Goal: Task Accomplishment & Management: Complete application form

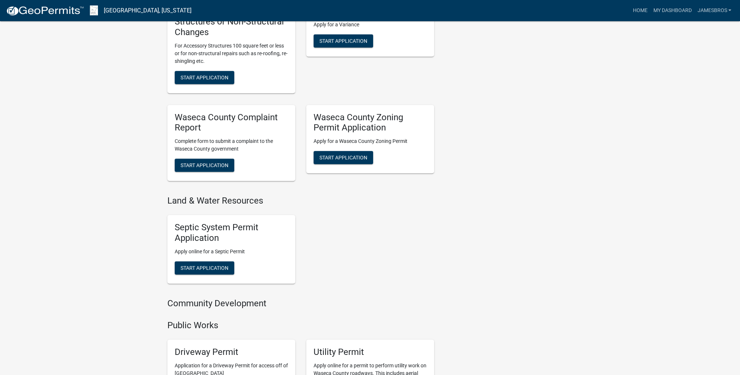
scroll to position [402, 0]
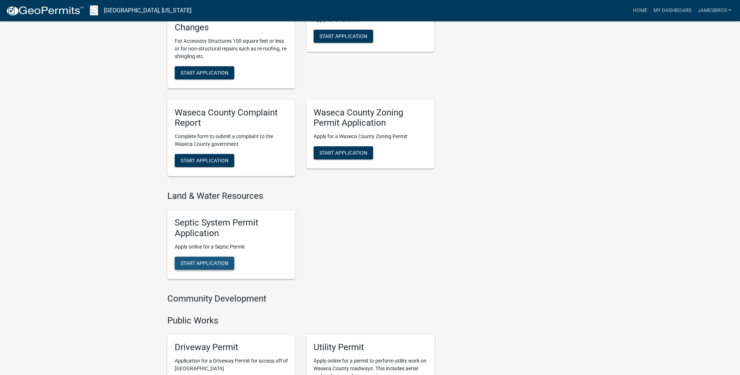
click at [198, 265] on span "Start Application" at bounding box center [204, 263] width 48 height 6
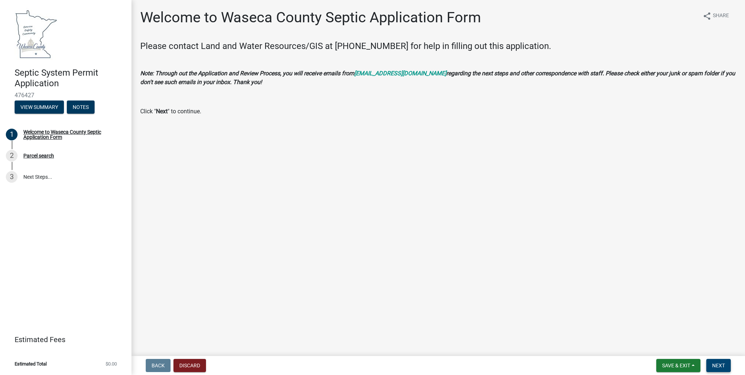
click at [719, 368] on span "Next" at bounding box center [718, 365] width 13 height 6
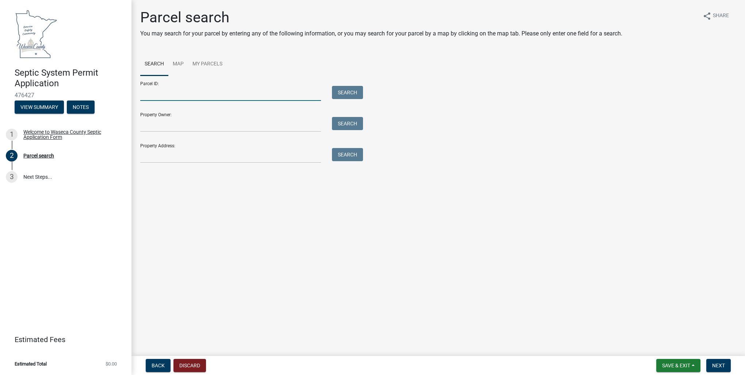
click at [145, 98] on input "Parcel ID:" at bounding box center [230, 93] width 181 height 15
type input "12.577.0050"
click at [345, 92] on button "Search" at bounding box center [347, 92] width 31 height 13
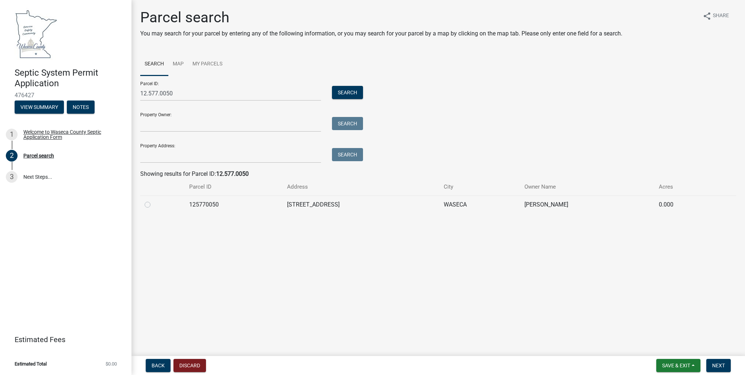
click at [153, 200] on label at bounding box center [153, 200] width 0 height 0
click at [153, 205] on input "radio" at bounding box center [155, 202] width 5 height 5
radio input "true"
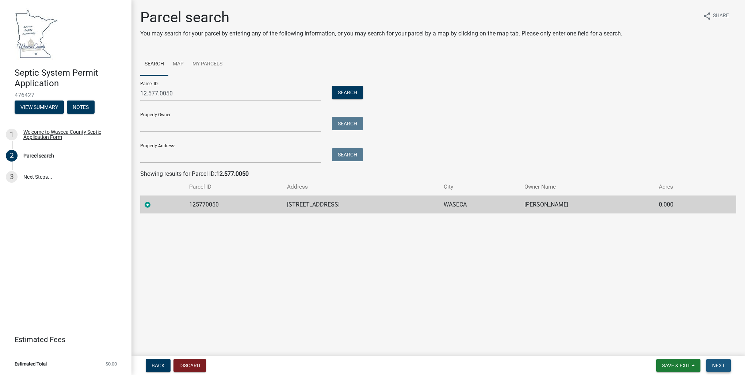
click at [722, 365] on span "Next" at bounding box center [718, 365] width 13 height 6
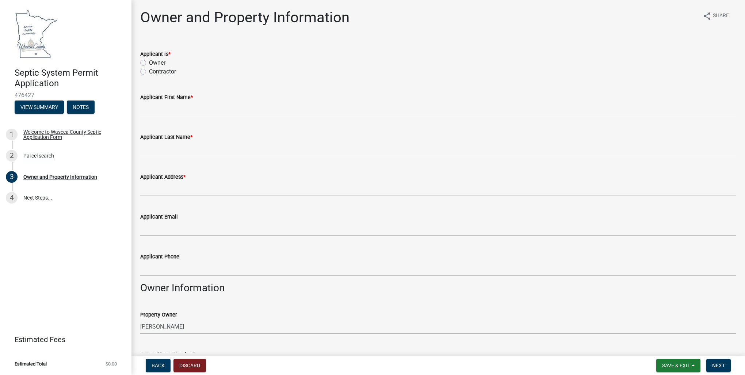
click at [149, 71] on label "Contractor" at bounding box center [162, 71] width 27 height 9
click at [149, 71] on input "Contractor" at bounding box center [151, 69] width 5 height 5
radio input "true"
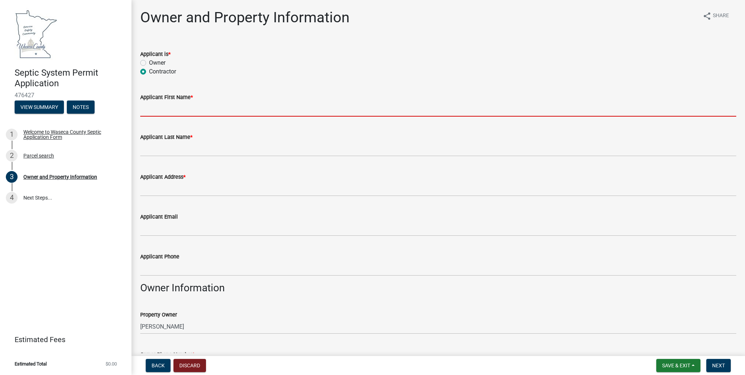
click at [151, 110] on input "Applicant First Name *" at bounding box center [438, 109] width 596 height 15
type input "[PERSON_NAME]"
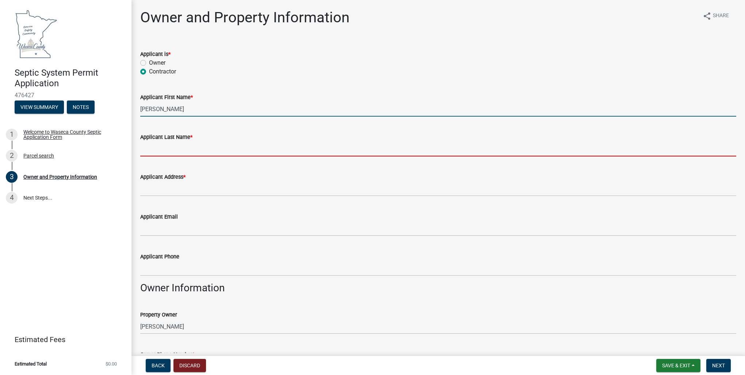
type input "[PERSON_NAME]"
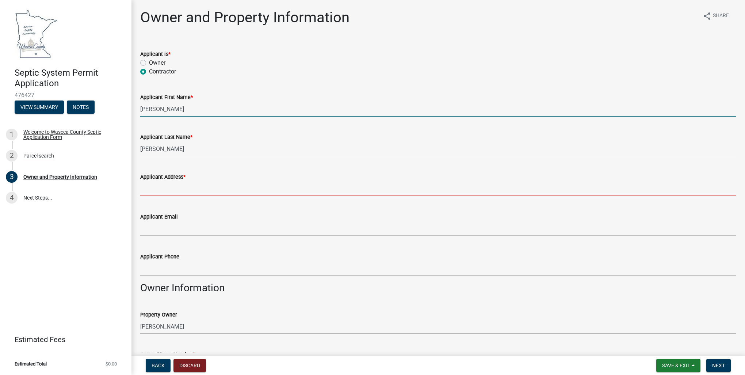
type input "[STREET_ADDRESS]"
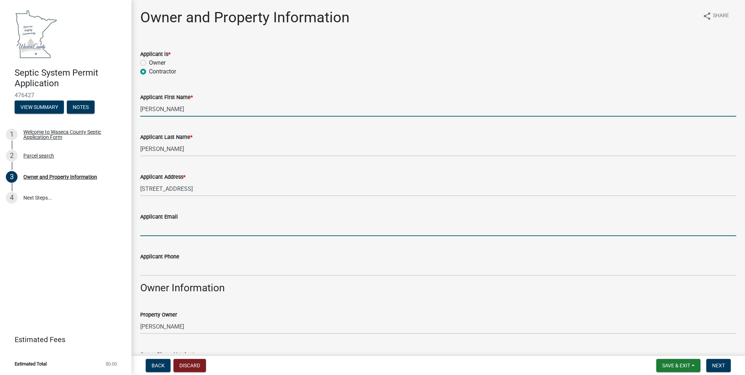
type input "[PERSON_NAME][EMAIL_ADDRESS][DOMAIN_NAME]"
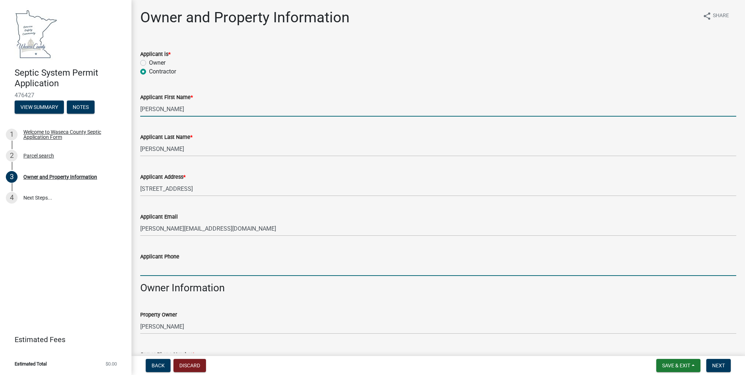
type input "[PHONE_NUMBER]"
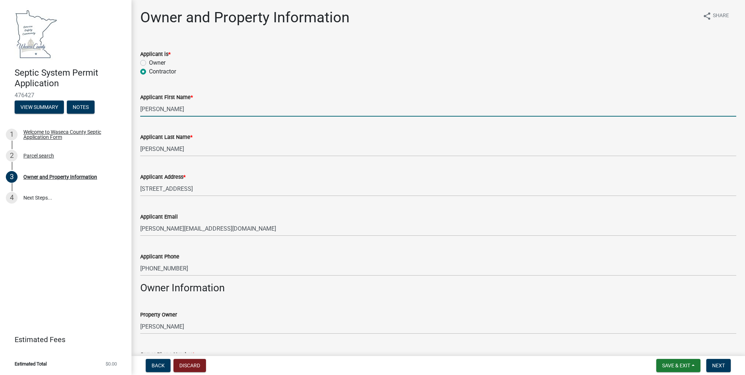
type input "[EMAIL_ADDRESS][DOMAIN_NAME]"
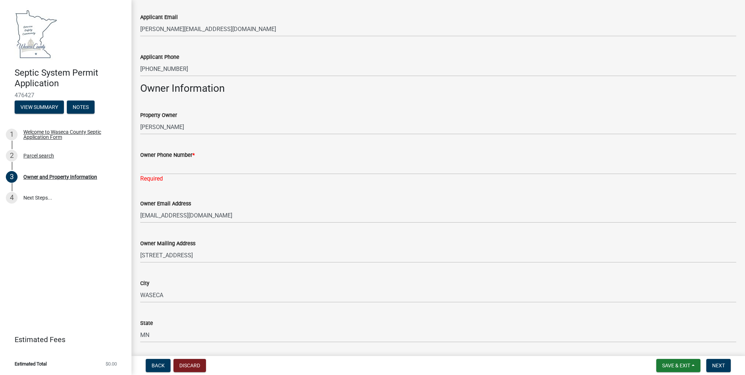
scroll to position [219, 0]
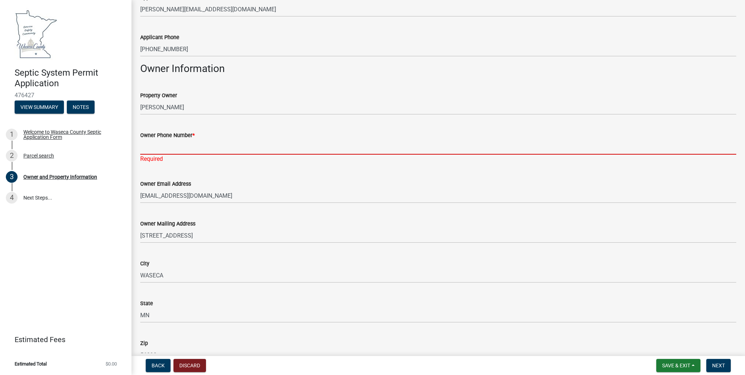
click at [145, 148] on input "Owner Phone Number *" at bounding box center [438, 147] width 596 height 15
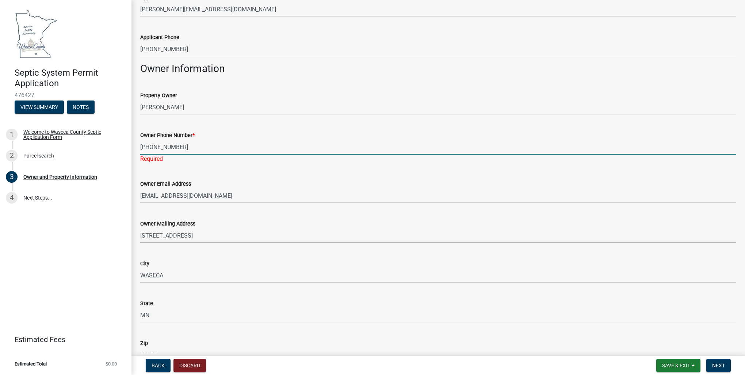
type input "[PHONE_NUMBER]"
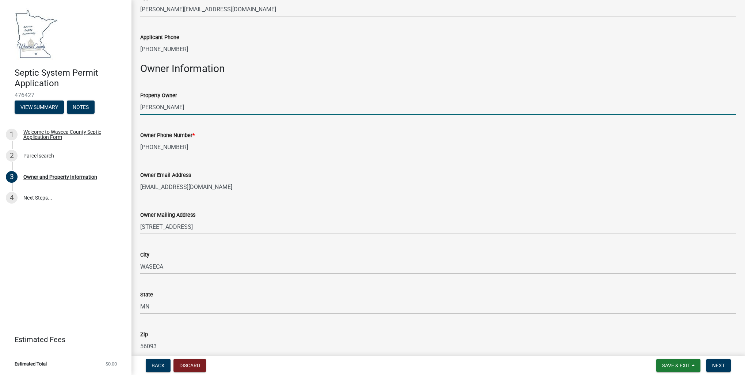
click at [202, 106] on input "[PERSON_NAME]" at bounding box center [438, 107] width 596 height 15
type input "[PERSON_NAME] to [PERSON_NAME]"
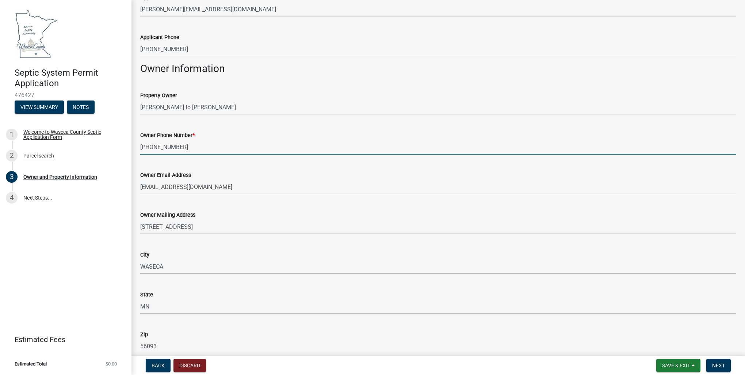
click at [178, 150] on input "[PHONE_NUMBER]" at bounding box center [438, 147] width 596 height 15
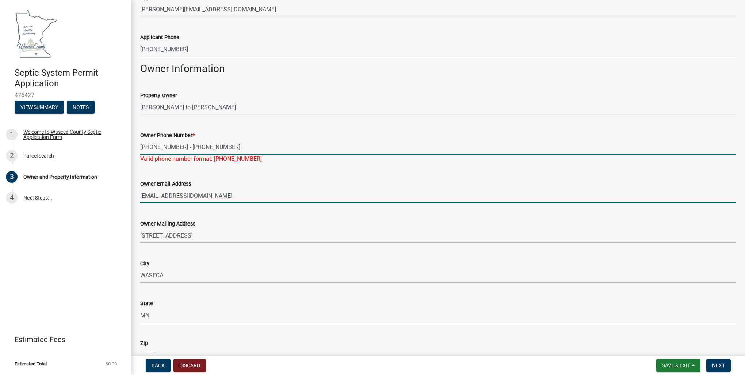
click at [225, 147] on input "[PHONE_NUMBER] - [PHONE_NUMBER]" at bounding box center [438, 147] width 596 height 15
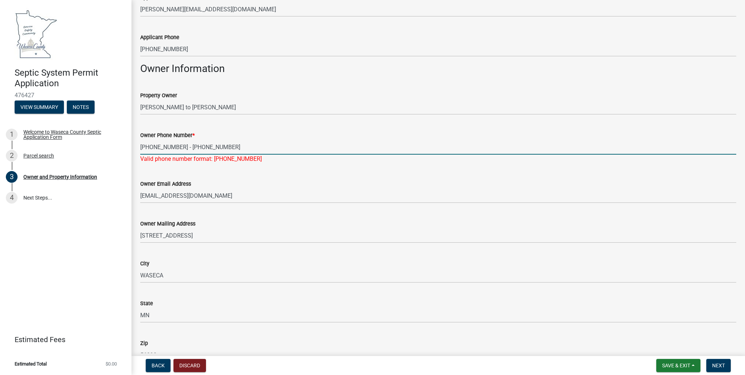
drag, startPoint x: 225, startPoint y: 147, endPoint x: 178, endPoint y: 145, distance: 46.8
click at [178, 145] on input "[PHONE_NUMBER] - [PHONE_NUMBER]" at bounding box center [438, 147] width 596 height 15
type input "[PHONE_NUMBER]"
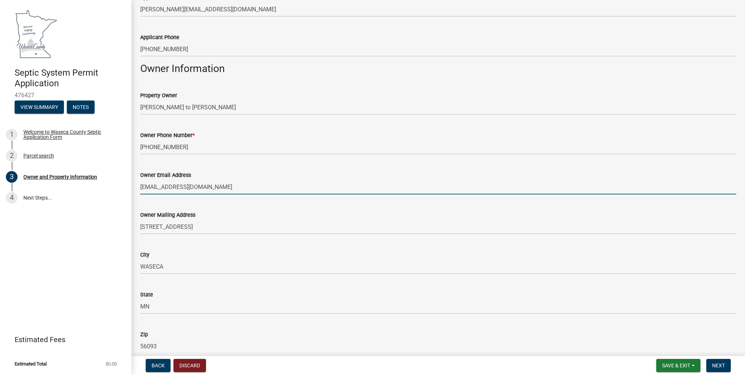
click at [209, 197] on wm-data-entity-input "Owner Email Address [EMAIL_ADDRESS][DOMAIN_NAME]" at bounding box center [438, 180] width 596 height 40
drag, startPoint x: 204, startPoint y: 188, endPoint x: 117, endPoint y: 183, distance: 87.1
click at [117, 183] on div "Septic System Permit Application 476427 View Summary Notes 1 Welcome to Waseca …" at bounding box center [372, 187] width 745 height 375
paste input "[EMAIL_ADDRESS]"
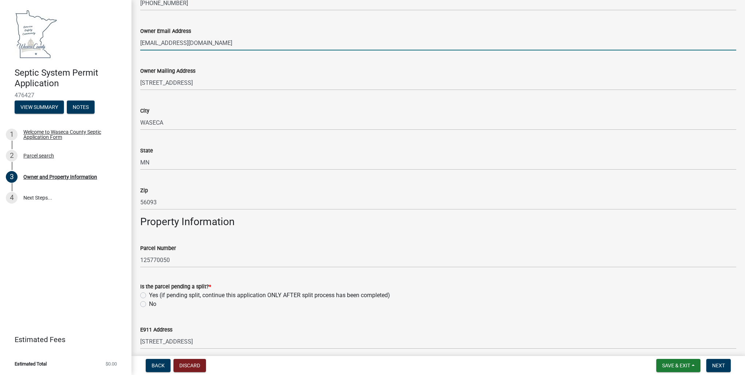
scroll to position [402, 0]
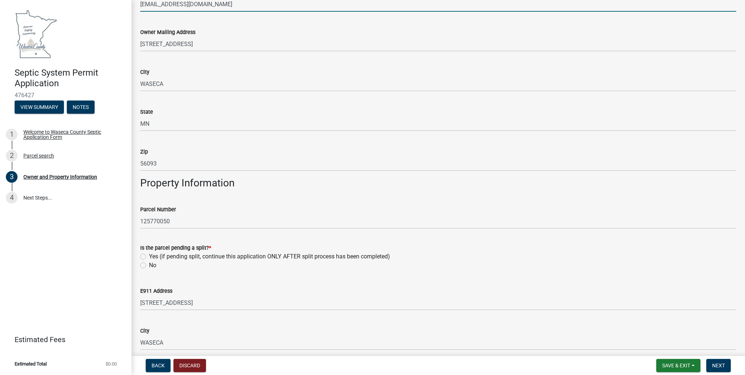
type input "[EMAIL_ADDRESS][DOMAIN_NAME]"
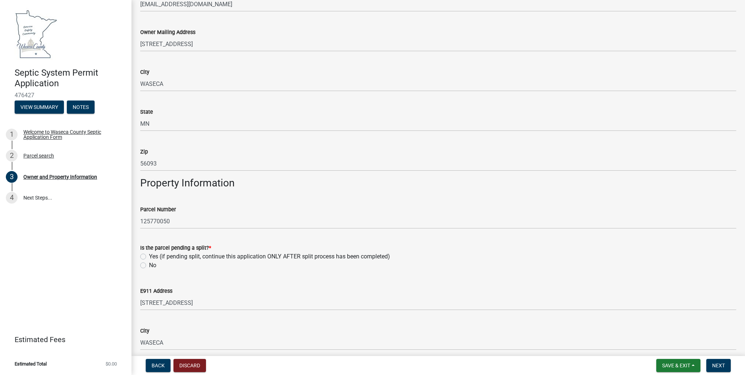
click at [149, 266] on label "No" at bounding box center [152, 265] width 7 height 9
click at [149, 266] on input "No" at bounding box center [151, 263] width 5 height 5
radio input "true"
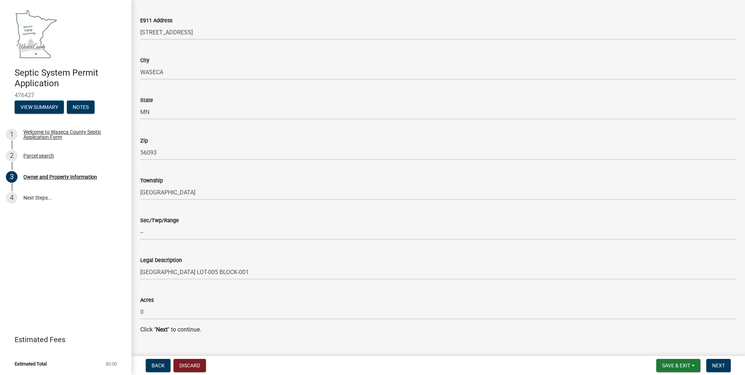
scroll to position [687, 0]
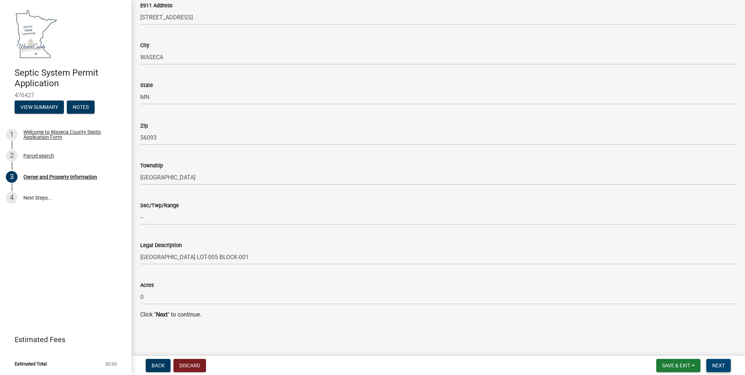
click at [720, 365] on span "Next" at bounding box center [718, 365] width 13 height 6
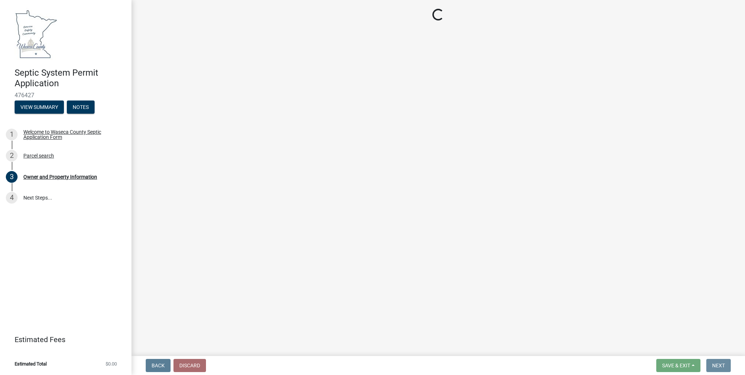
scroll to position [0, 0]
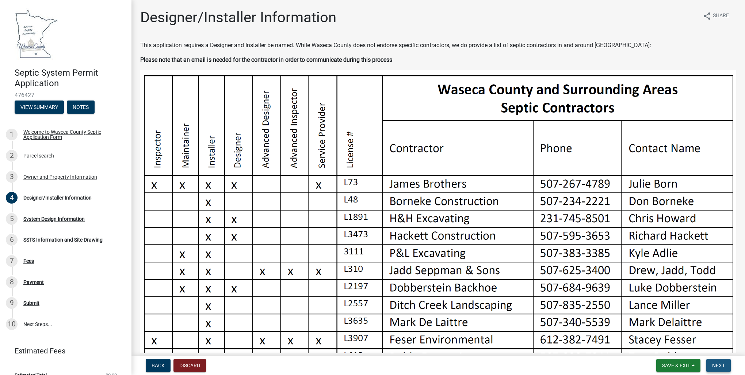
click at [717, 366] on span "Next" at bounding box center [718, 365] width 13 height 6
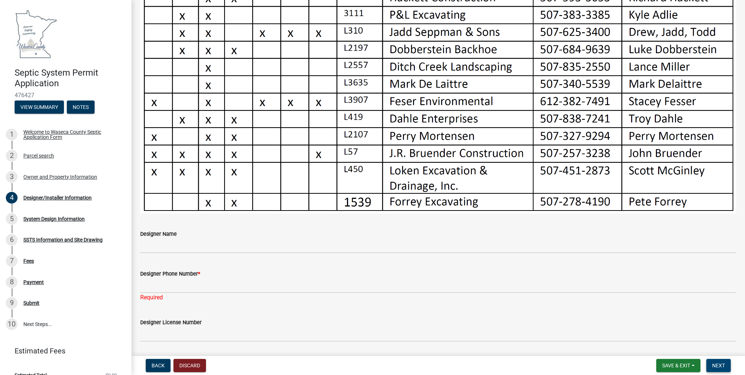
scroll to position [329, 0]
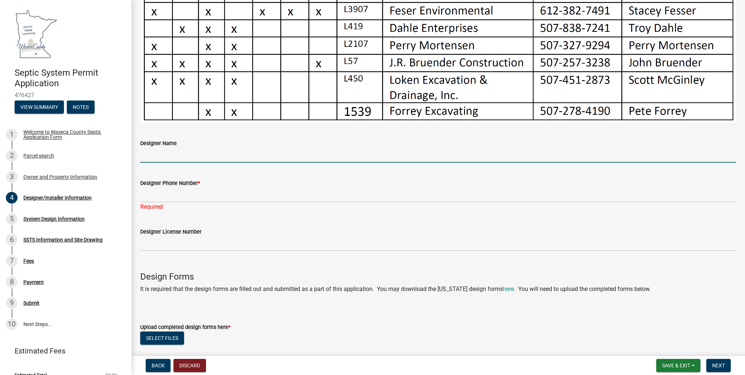
click at [148, 155] on input "Designer Name" at bounding box center [438, 155] width 596 height 15
type input "[PERSON_NAME]"
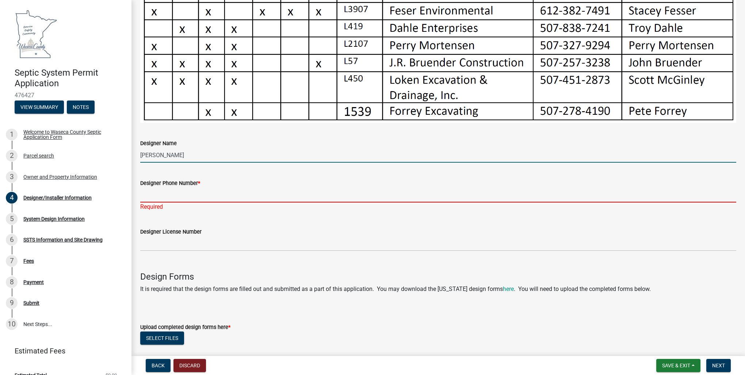
type input "[PHONE_NUMBER]"
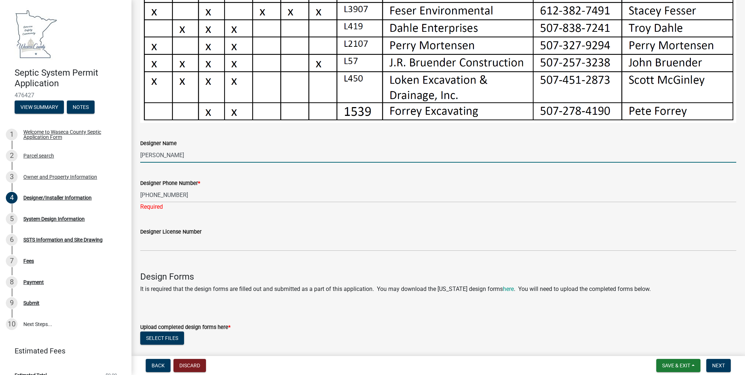
type input "73"
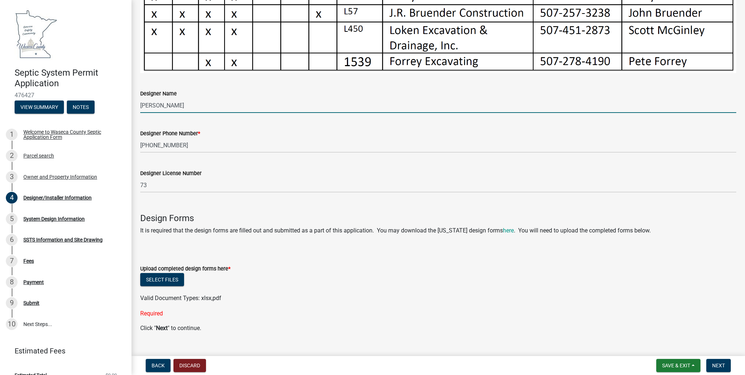
scroll to position [389, 0]
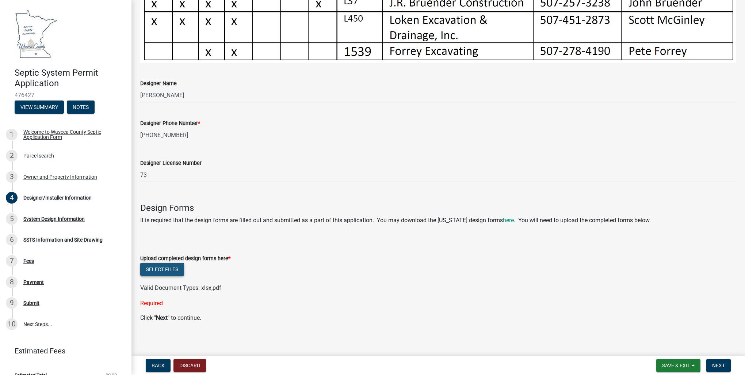
click at [155, 266] on button "Select files" at bounding box center [162, 269] width 44 height 13
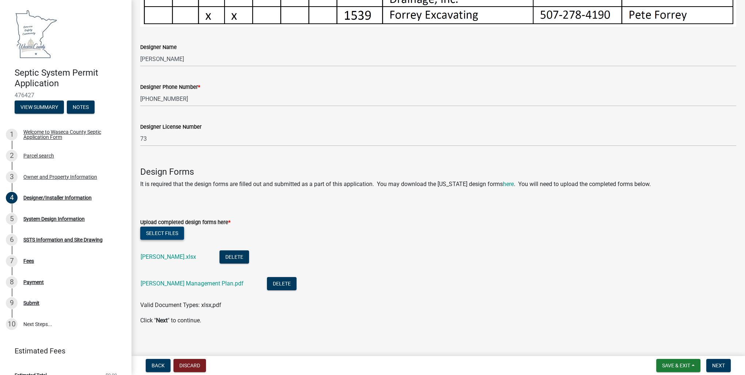
scroll to position [427, 0]
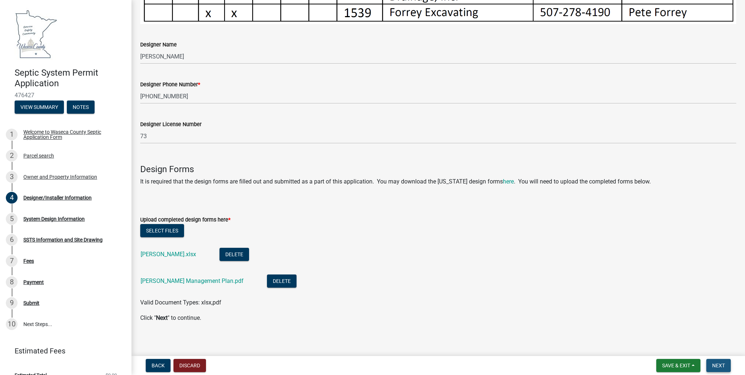
click at [717, 364] on span "Next" at bounding box center [718, 365] width 13 height 6
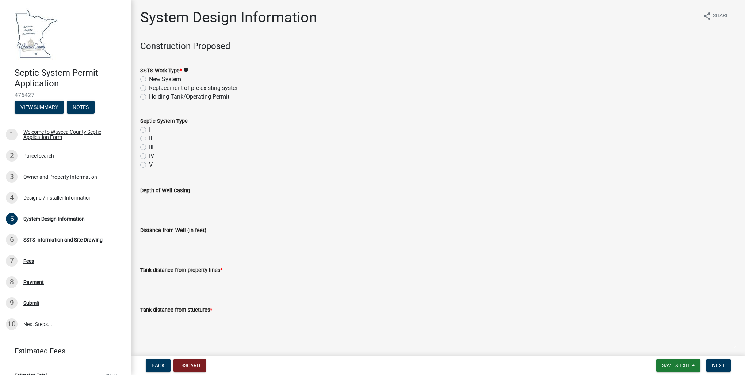
click at [149, 88] on label "Replacement of pre-existing system" at bounding box center [195, 88] width 92 height 9
click at [149, 88] on input "Replacement of pre-existing system" at bounding box center [151, 86] width 5 height 5
radio input "true"
click at [149, 128] on label "I" at bounding box center [149, 129] width 1 height 9
click at [149, 128] on input "I" at bounding box center [151, 127] width 5 height 5
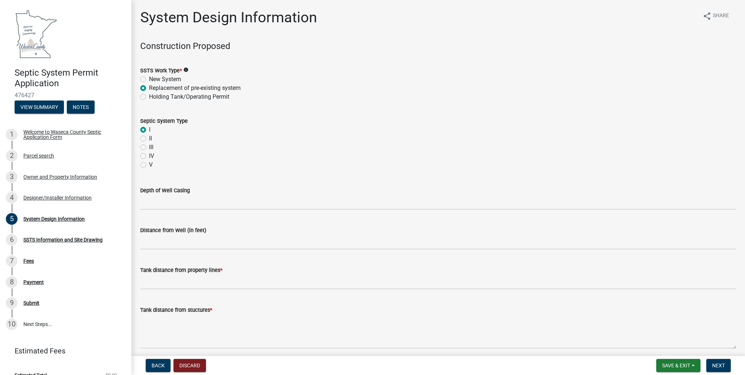
radio input "true"
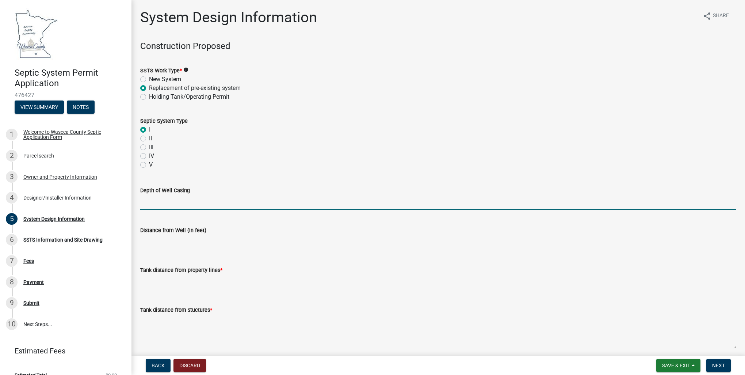
click at [149, 204] on input "Depth of Well Casing" at bounding box center [438, 202] width 596 height 15
type input "100'+"
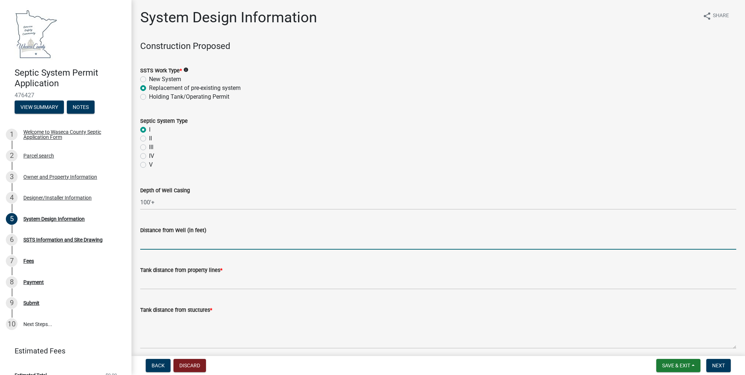
click at [145, 241] on input "Distance from Well (in feet)" at bounding box center [438, 242] width 596 height 15
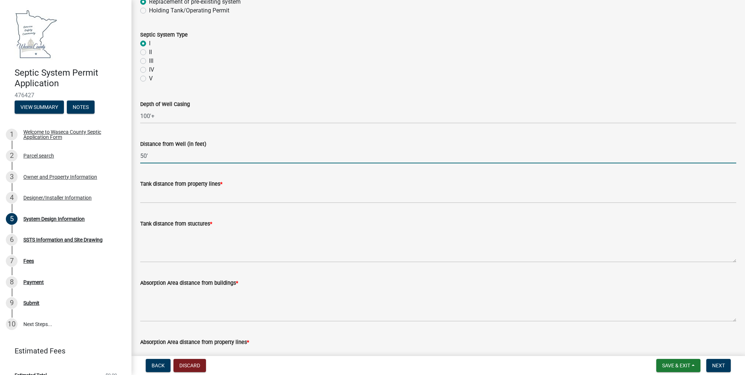
scroll to position [146, 0]
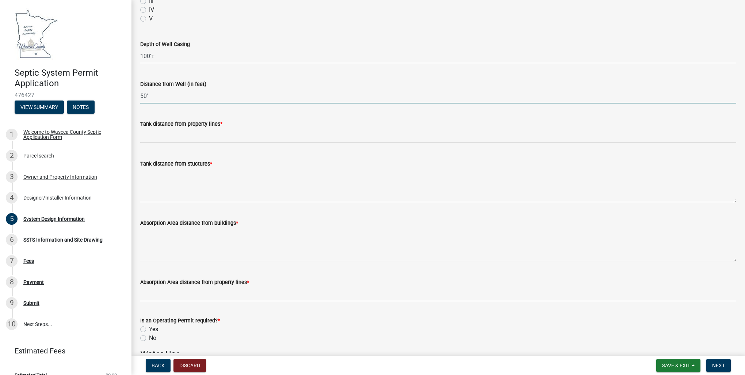
type input "50'"
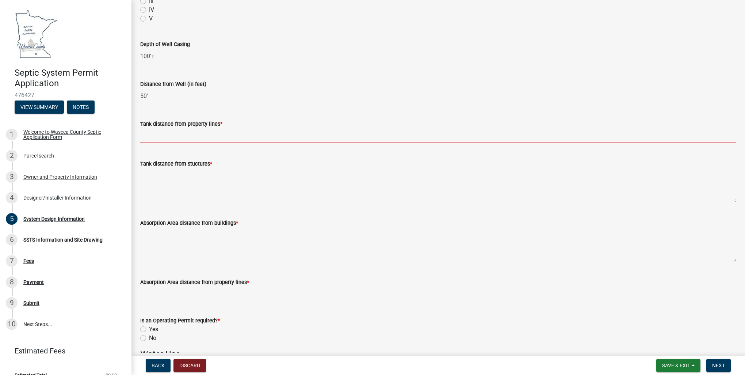
click at [144, 135] on input "Tank distance from property lines *" at bounding box center [438, 135] width 596 height 15
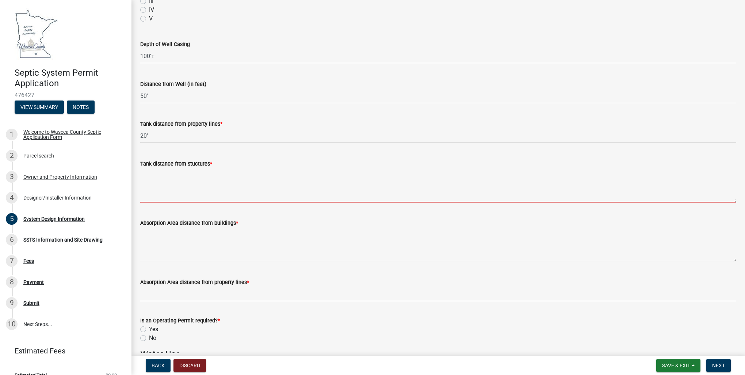
click at [149, 198] on textarea "Tank distance from stuctures *" at bounding box center [438, 185] width 596 height 34
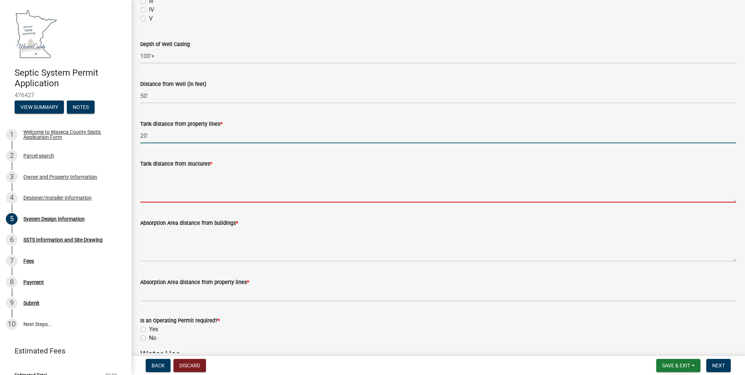
click at [149, 137] on input "20'" at bounding box center [438, 135] width 596 height 15
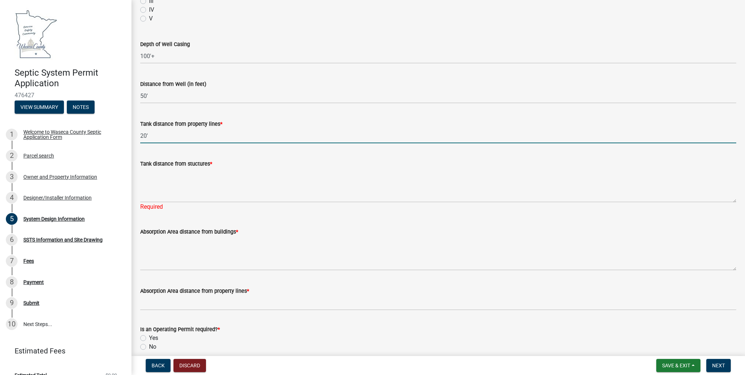
type input "20'+"
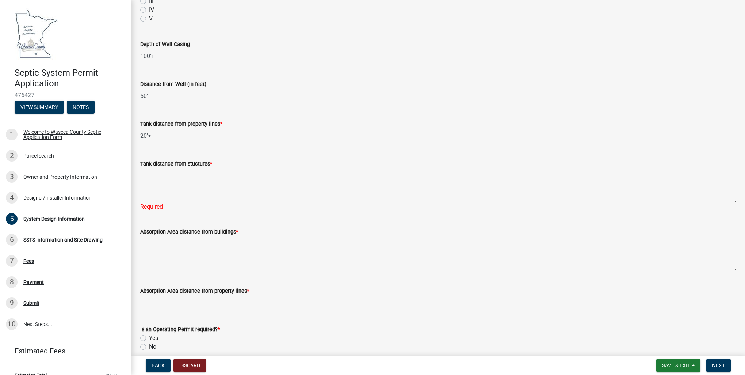
type input "N/A"
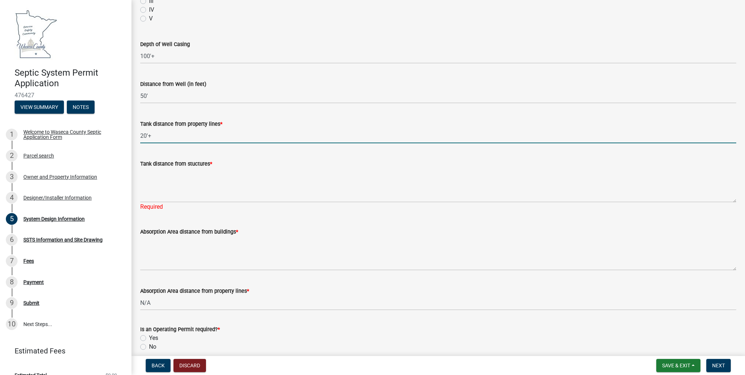
type input "1"
type input "Belle Plaine Block & Tile"
type input "2000"
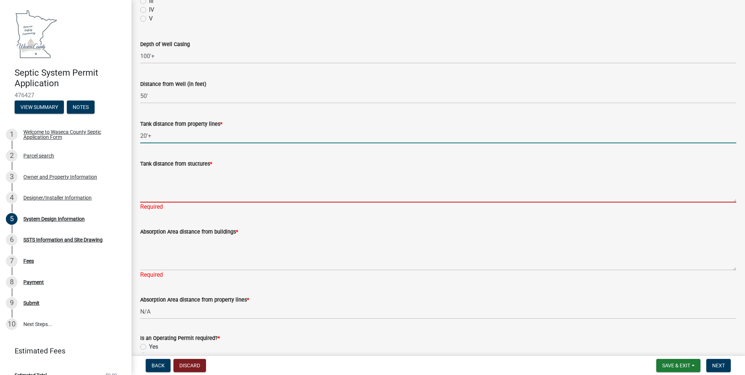
click at [152, 197] on textarea "Tank distance from stuctures *" at bounding box center [438, 185] width 596 height 34
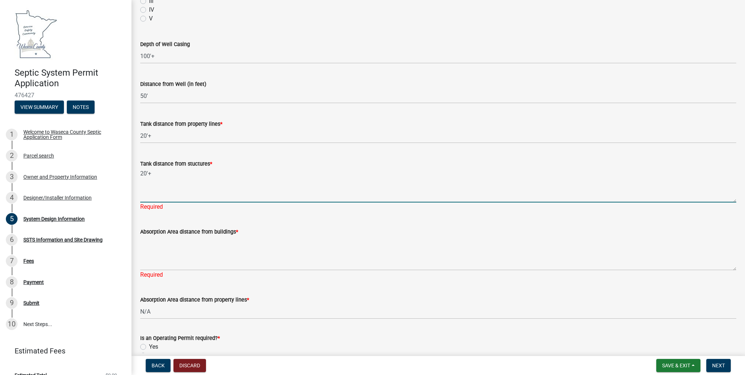
type textarea "20'+"
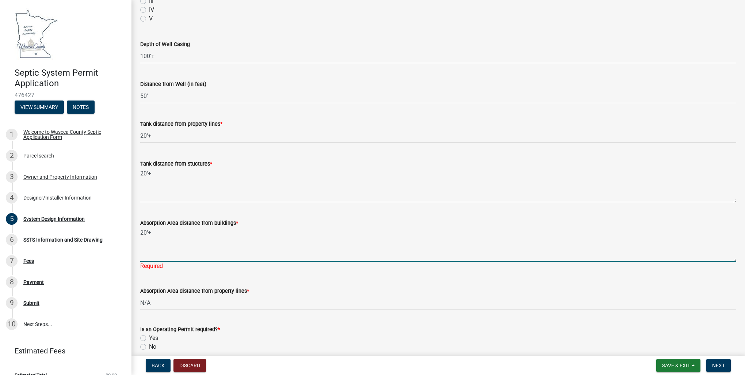
type textarea "20'+"
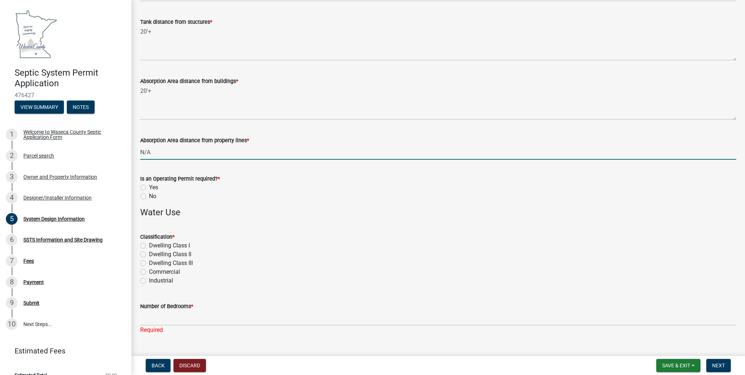
scroll to position [292, 0]
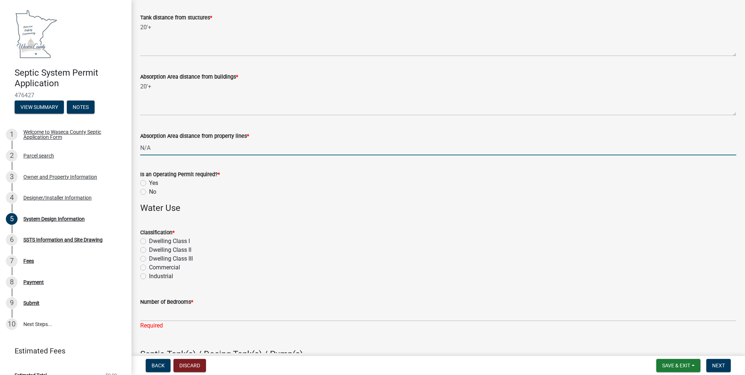
click at [149, 191] on label "No" at bounding box center [152, 191] width 7 height 9
click at [149, 191] on input "No" at bounding box center [151, 189] width 5 height 5
radio input "true"
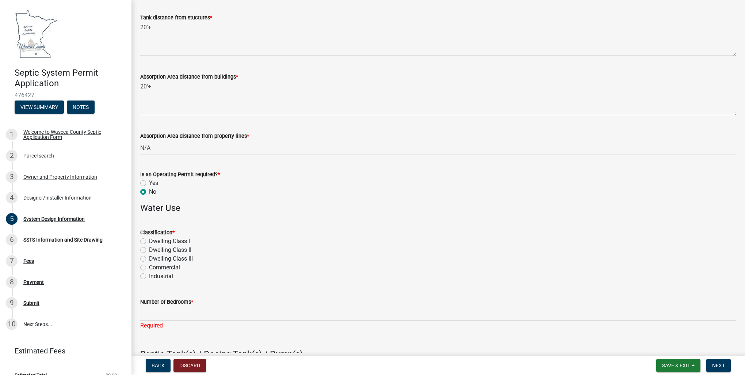
click at [149, 241] on label "Dwelling CIass I" at bounding box center [169, 241] width 41 height 9
click at [149, 241] on input "Dwelling CIass I" at bounding box center [151, 239] width 5 height 5
radio input "true"
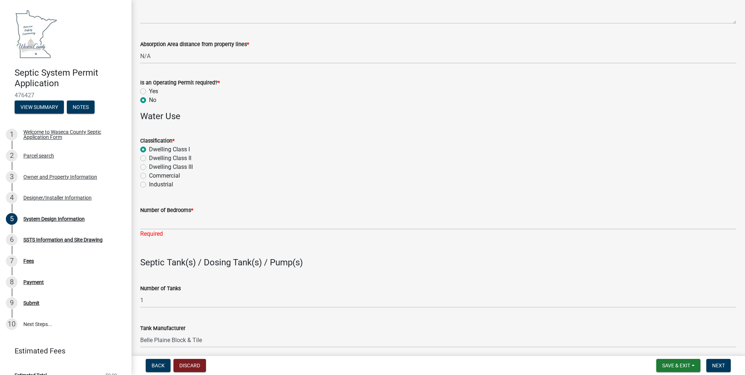
scroll to position [438, 0]
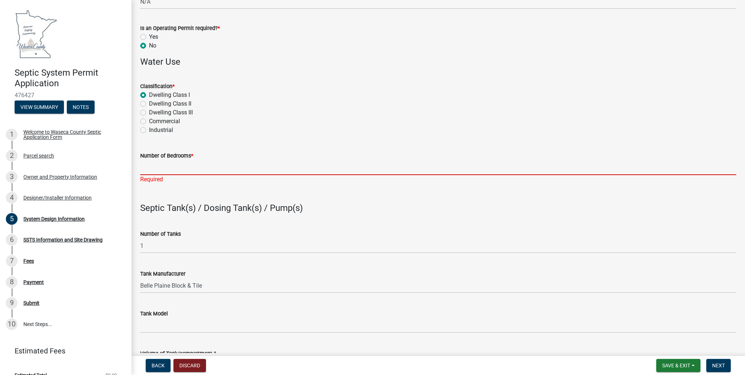
click at [153, 174] on input "Number of Bedrooms *" at bounding box center [438, 167] width 596 height 15
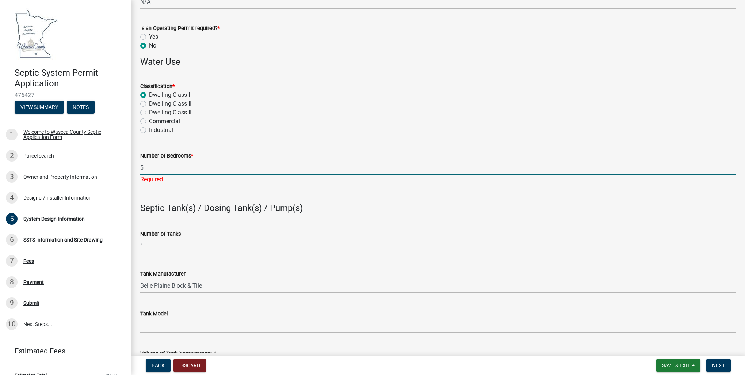
type input "5"
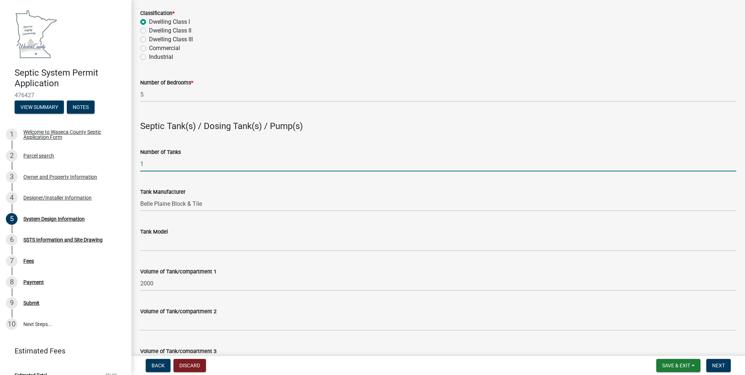
scroll to position [548, 0]
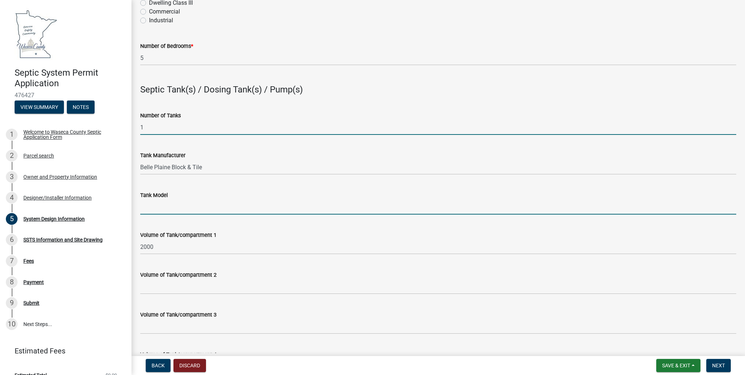
click at [156, 211] on input "Tank Model" at bounding box center [438, 206] width 596 height 15
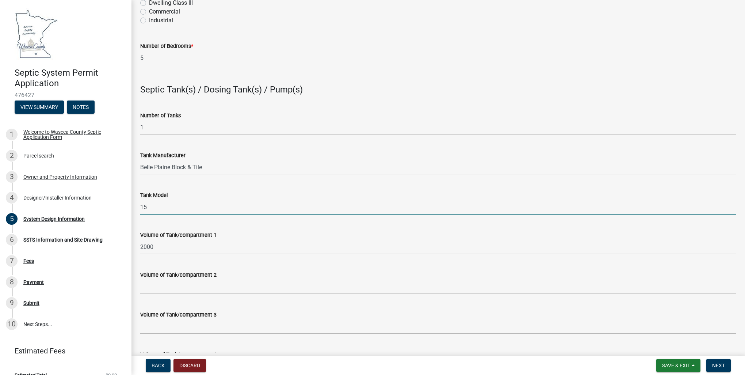
type input "1"
type input "30TNKGR1500-2"
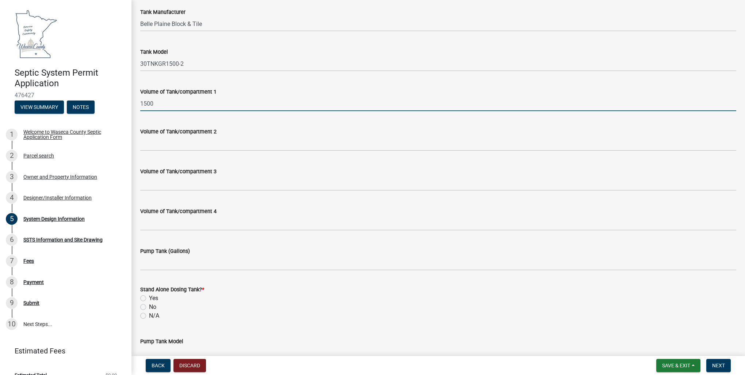
scroll to position [694, 0]
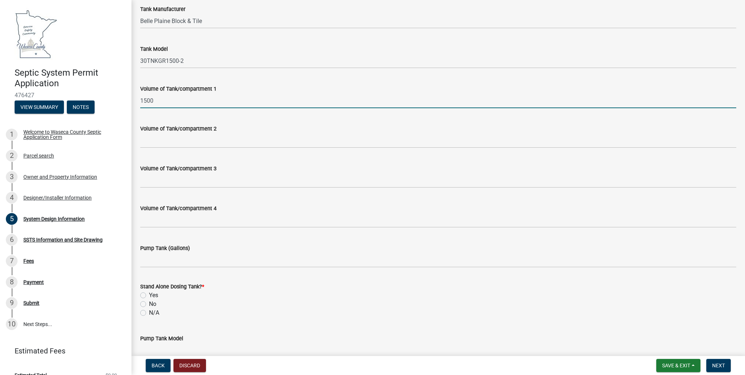
type input "1500"
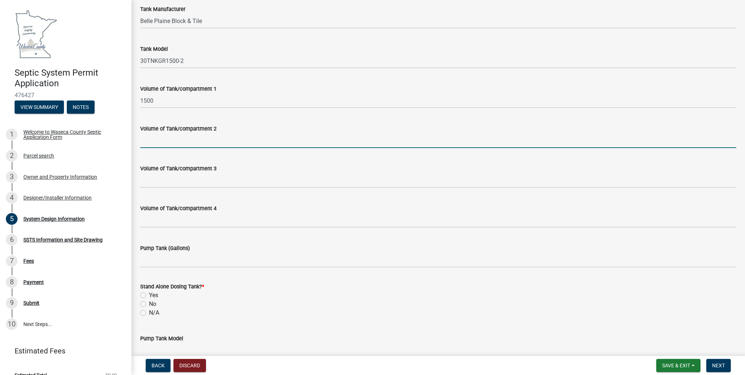
click at [146, 145] on input "Volume of Tank/compartment 2" at bounding box center [438, 140] width 596 height 15
type input "100"
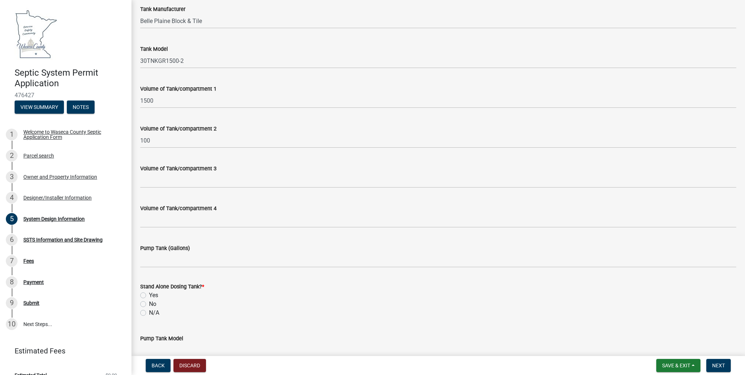
click at [149, 189] on wm-data-entity-input "Volume of Tank/compartment 3" at bounding box center [438, 174] width 596 height 40
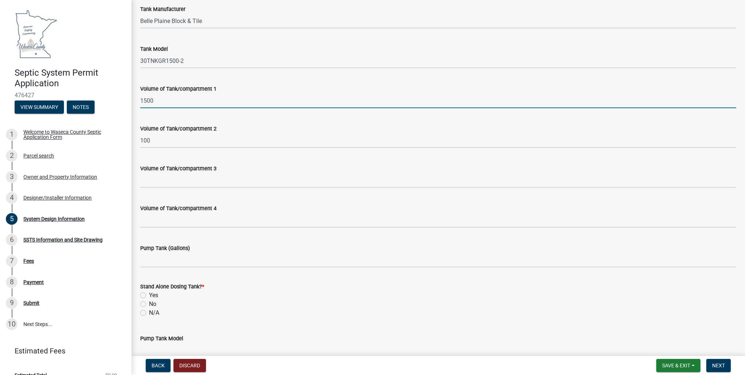
drag, startPoint x: 157, startPoint y: 102, endPoint x: 139, endPoint y: 100, distance: 18.4
click at [139, 100] on div "Volume of Tank/compartment 1 1500" at bounding box center [438, 91] width 607 height 34
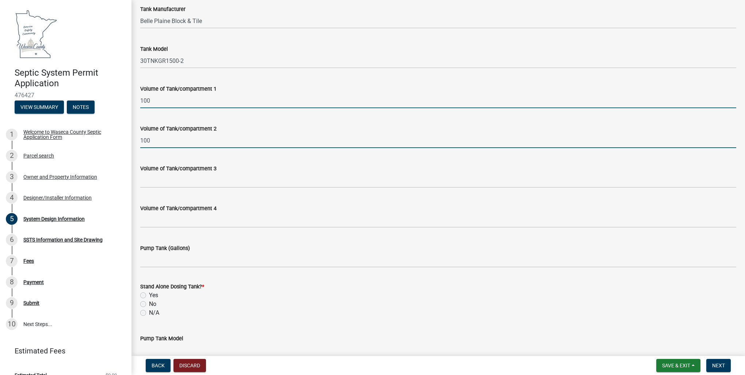
click at [152, 141] on input "100" at bounding box center [438, 140] width 596 height 15
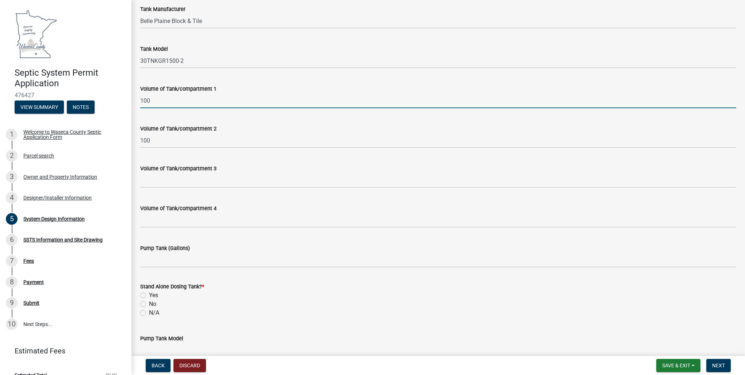
click at [152, 103] on input "100" at bounding box center [438, 100] width 596 height 15
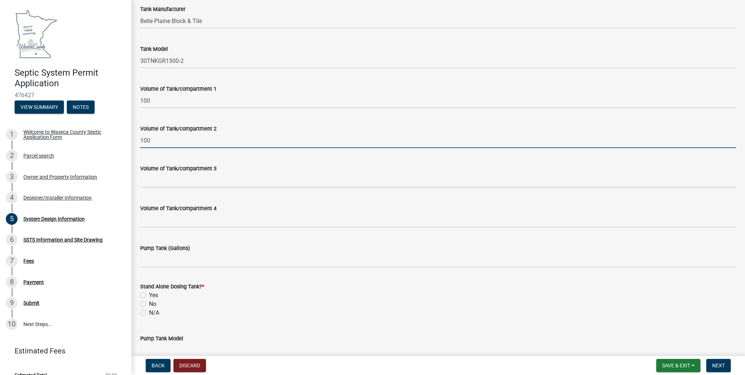
click at [150, 142] on input "100" at bounding box center [438, 140] width 596 height 15
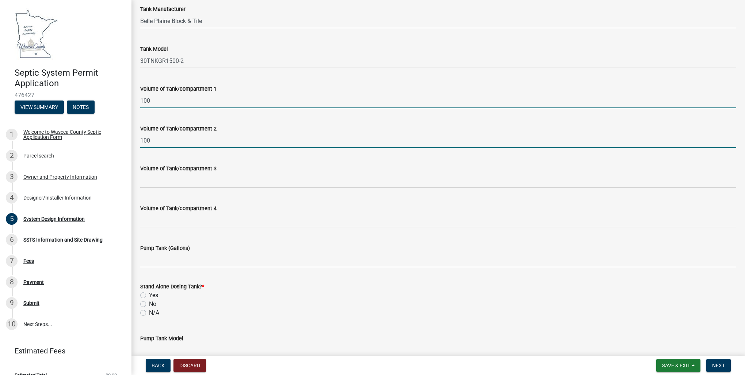
click at [149, 99] on input "100" at bounding box center [438, 100] width 596 height 15
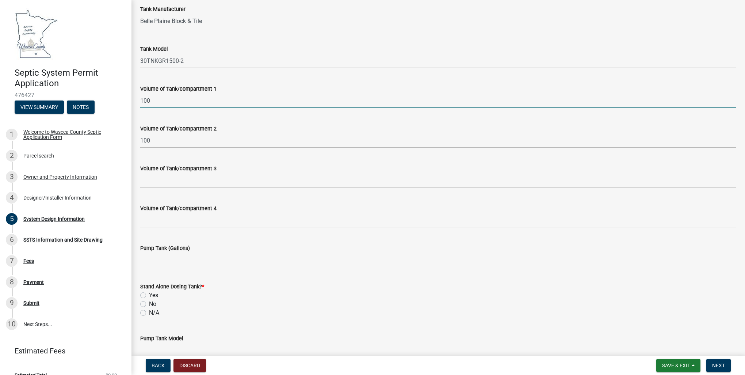
type input "1000"
type input "750"
type input "30TNKGRSI2250-3"
type input "26"
type input "6"
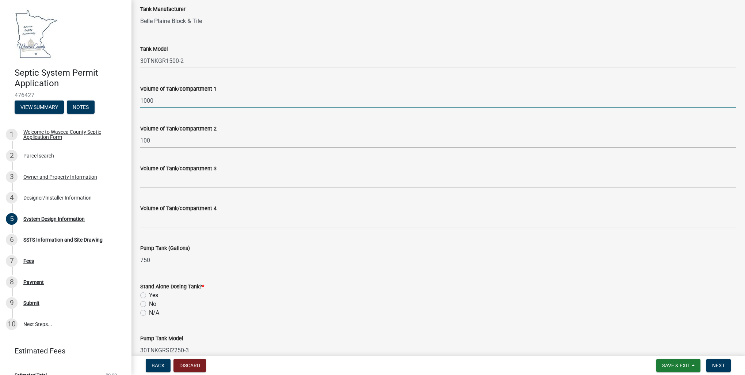
type input "62.5"
type input "10"
type input "88.1"
type input "41.1"
type input "12"
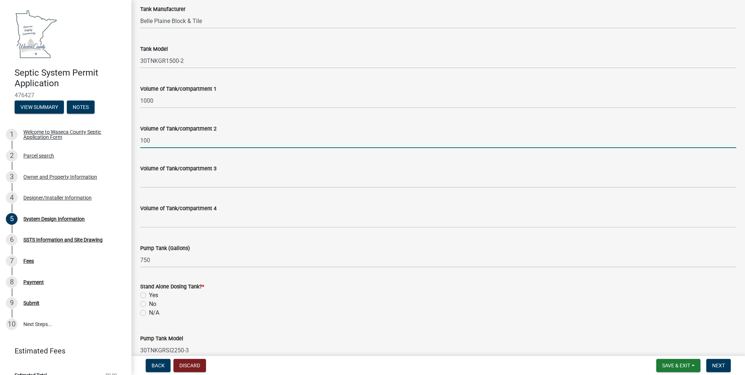
drag, startPoint x: 159, startPoint y: 140, endPoint x: 133, endPoint y: 139, distance: 26.3
click at [133, 139] on div "System Design Information share Share Construction Proposed SSTS Work Type * in…" at bounding box center [439, 199] width 614 height 1769
click at [164, 141] on input "100" at bounding box center [438, 140] width 596 height 15
click at [150, 141] on input "100" at bounding box center [438, 140] width 596 height 15
drag, startPoint x: 153, startPoint y: 141, endPoint x: 141, endPoint y: 138, distance: 12.1
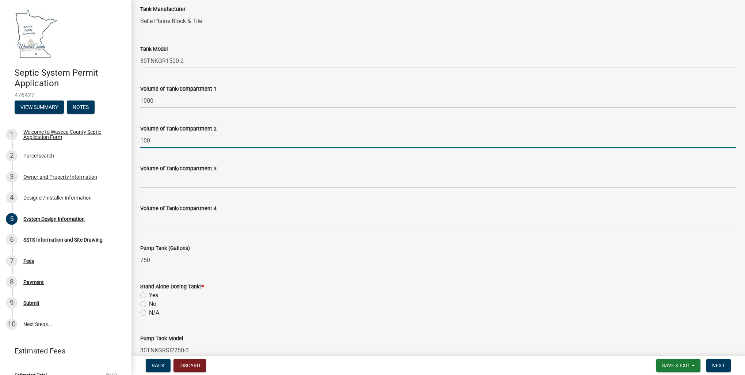
click at [141, 138] on input "100" at bounding box center [438, 140] width 596 height 15
type input "500"
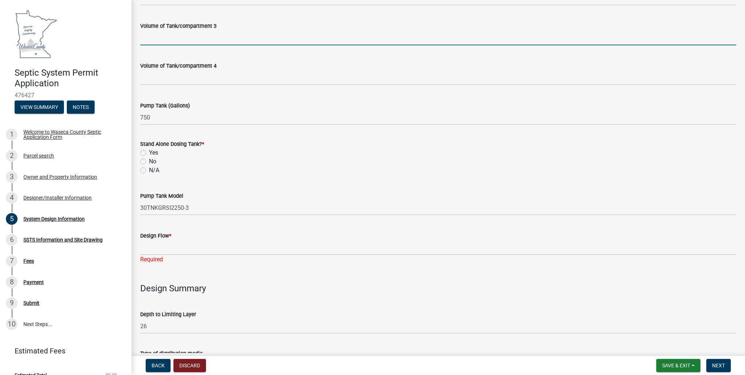
scroll to position [840, 0]
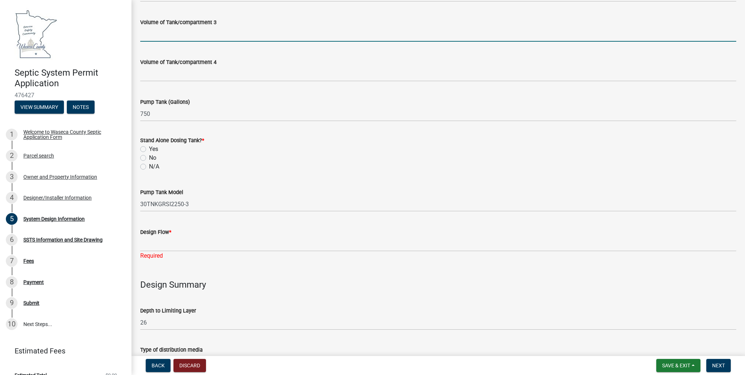
click at [149, 150] on label "Yes" at bounding box center [153, 149] width 9 height 9
click at [149, 149] on input "Yes" at bounding box center [151, 147] width 5 height 5
radio input "true"
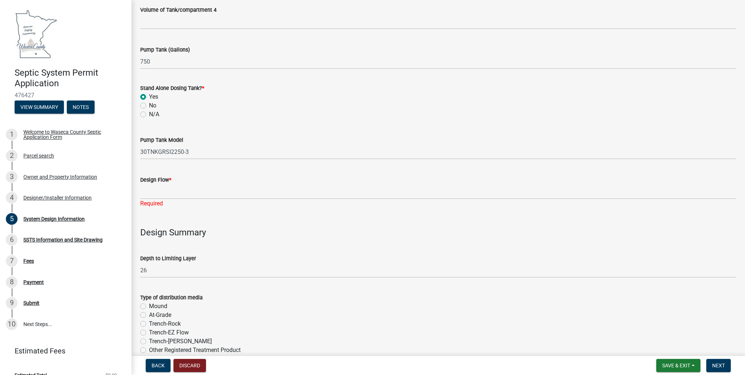
scroll to position [913, 0]
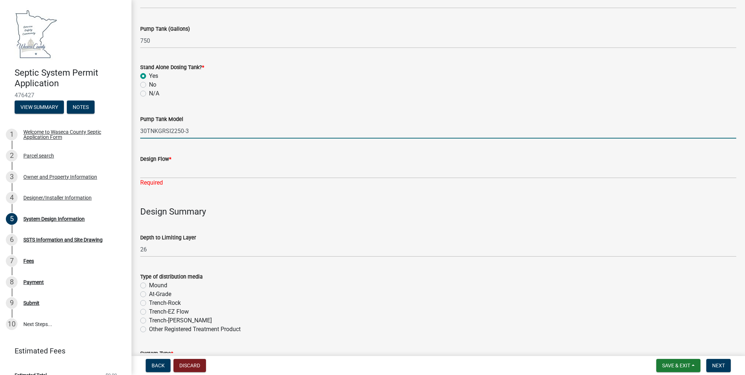
click at [191, 132] on input "30TNKGRSI2250-3" at bounding box center [438, 130] width 596 height 15
drag, startPoint x: 191, startPoint y: 132, endPoint x: 175, endPoint y: 129, distance: 15.9
click at [175, 129] on input "30TNKGRSI2250-3" at bounding box center [438, 130] width 596 height 15
click at [146, 132] on input "30TNKGRSI2250-3" at bounding box center [438, 130] width 596 height 15
click at [188, 132] on input "30TNKGRSI2250-3" at bounding box center [438, 130] width 596 height 15
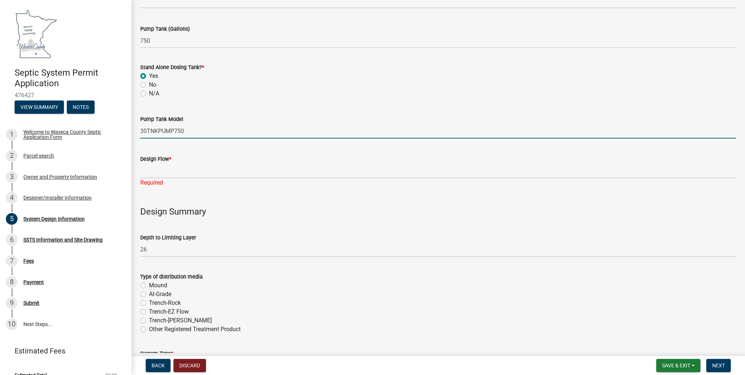
type input "30TNKPUMP750"
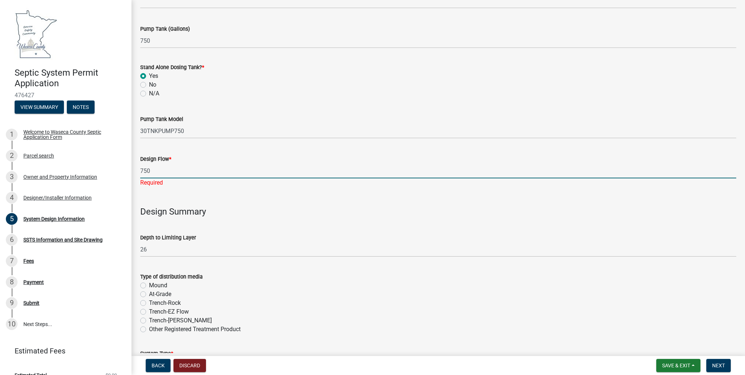
type input "750"
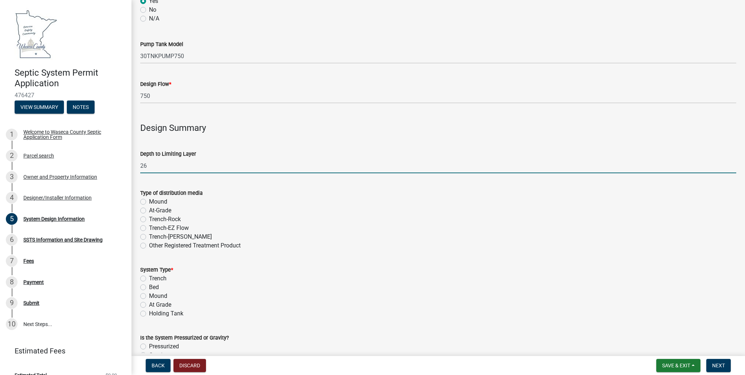
scroll to position [1023, 0]
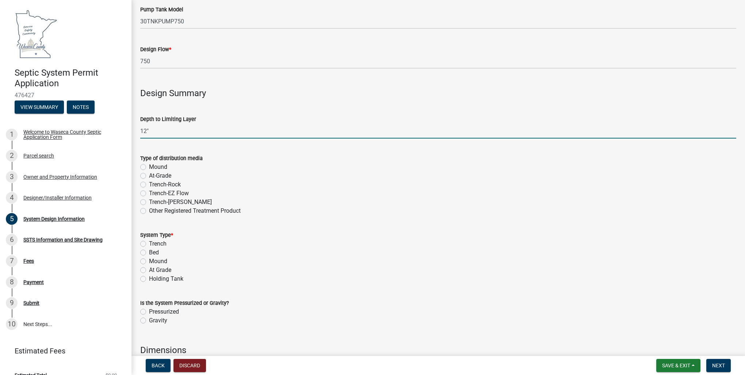
type input "12"
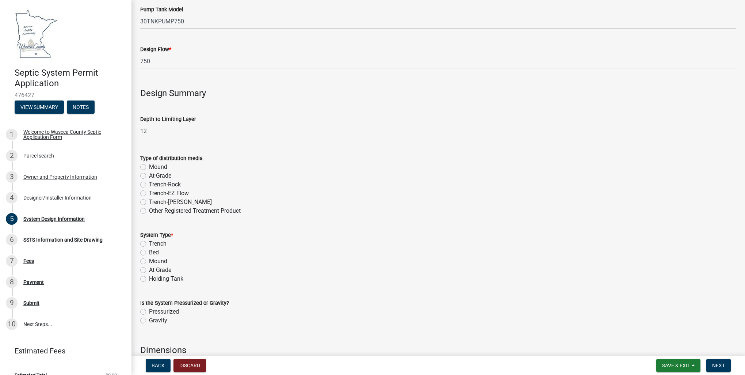
click at [149, 164] on label "Mound" at bounding box center [158, 167] width 18 height 9
click at [149, 164] on input "Mound" at bounding box center [151, 165] width 5 height 5
radio input "true"
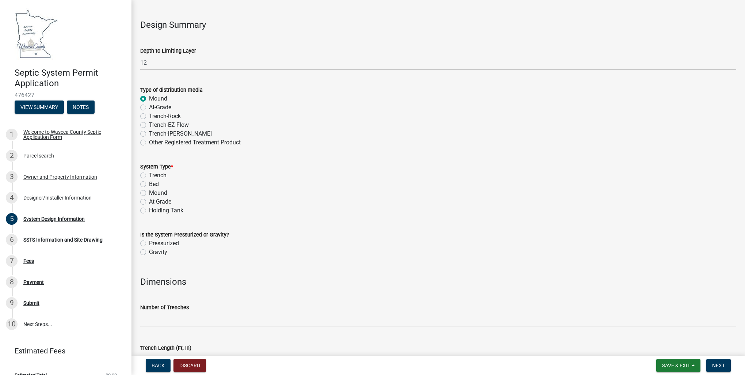
scroll to position [1096, 0]
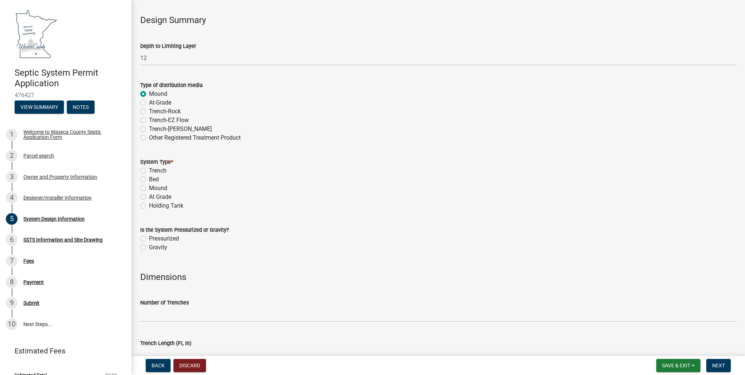
click at [149, 189] on label "Mound" at bounding box center [158, 188] width 18 height 9
click at [149, 189] on input "Mound" at bounding box center [151, 186] width 5 height 5
radio input "true"
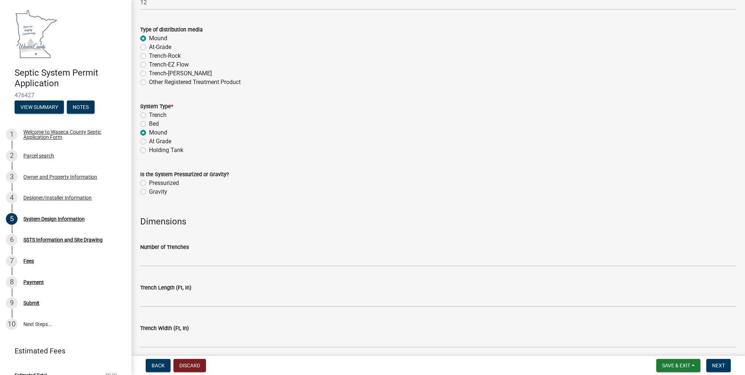
scroll to position [1169, 0]
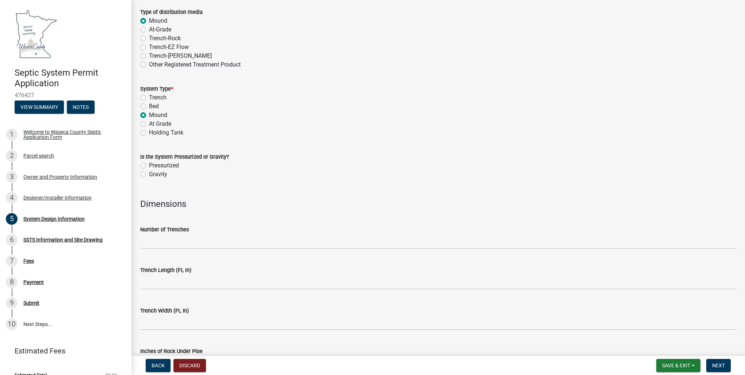
click at [149, 164] on label "Pressurized" at bounding box center [164, 165] width 30 height 9
click at [149, 164] on input "Pressurized" at bounding box center [151, 163] width 5 height 5
radio input "true"
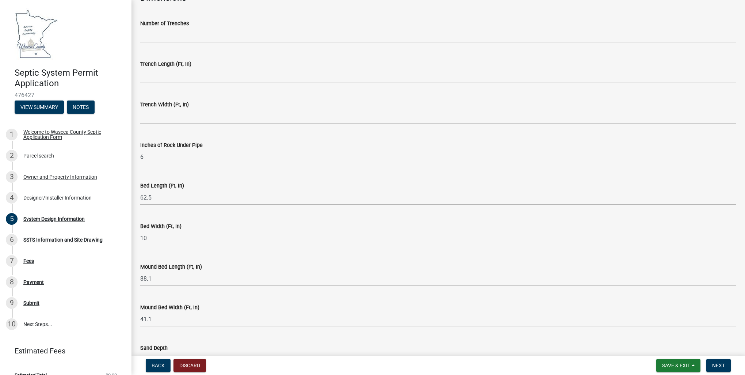
scroll to position [1388, 0]
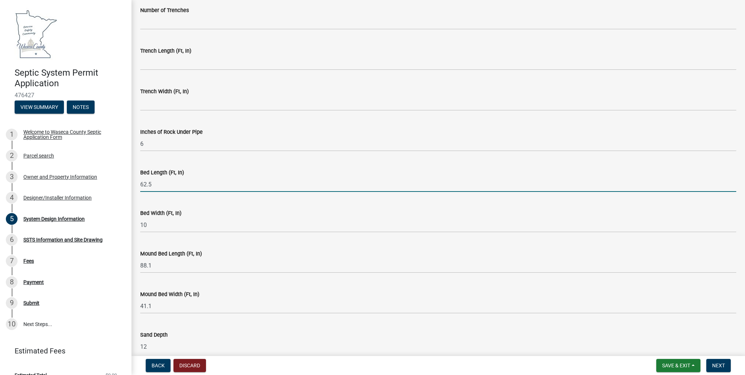
click at [160, 186] on input "62.5" at bounding box center [438, 184] width 596 height 15
type input "6"
type input "62.5"
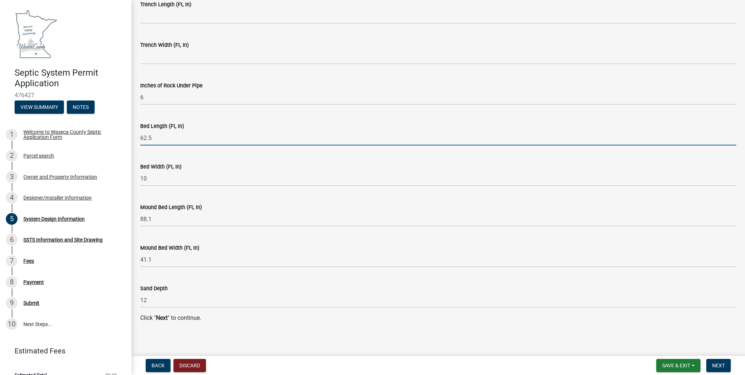
scroll to position [1438, 0]
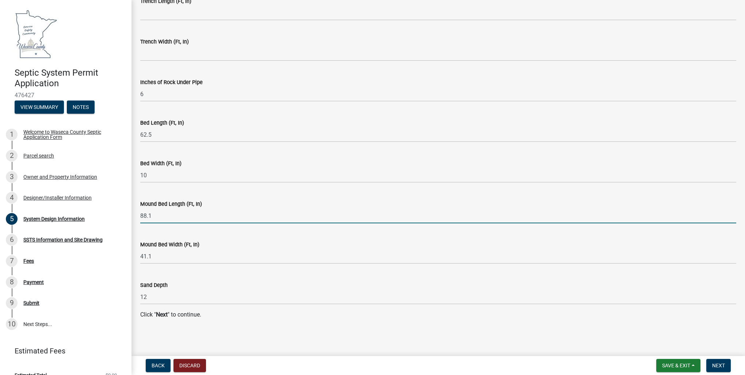
click at [155, 217] on input "88.1" at bounding box center [438, 215] width 596 height 15
type input "8"
type input "96.1"
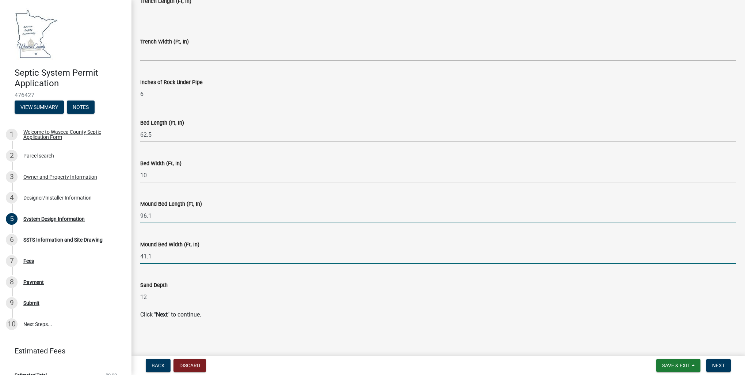
click at [152, 256] on input "41.1" at bounding box center [438, 256] width 596 height 15
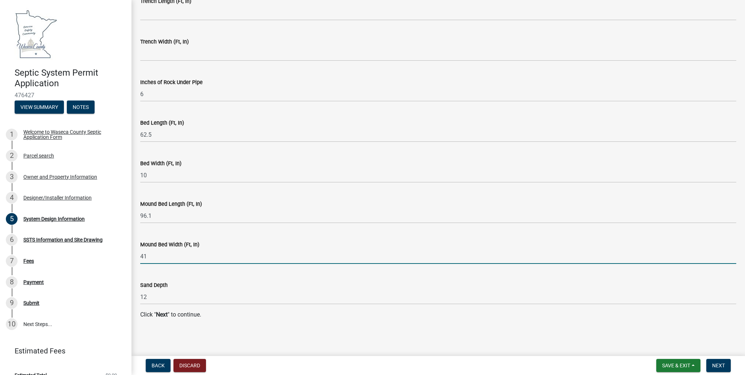
type input "4"
type input "44.8"
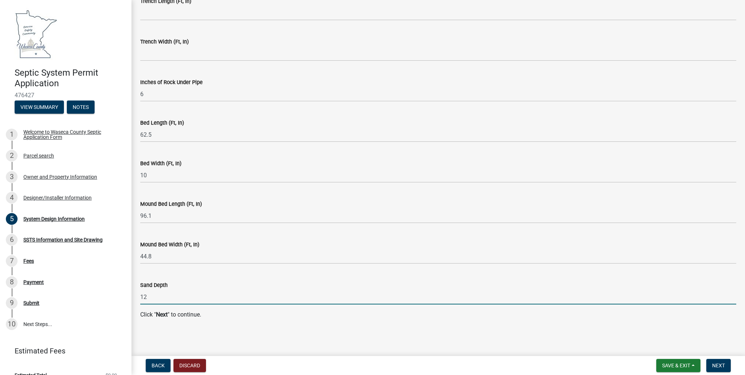
drag, startPoint x: 145, startPoint y: 294, endPoint x: 136, endPoint y: 297, distance: 9.8
click at [136, 297] on div "Sand Depth 12" at bounding box center [438, 287] width 607 height 34
type input "24"
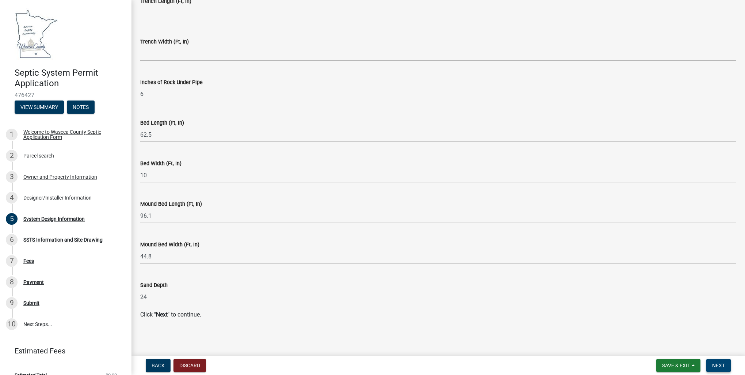
click at [720, 367] on span "Next" at bounding box center [718, 365] width 13 height 6
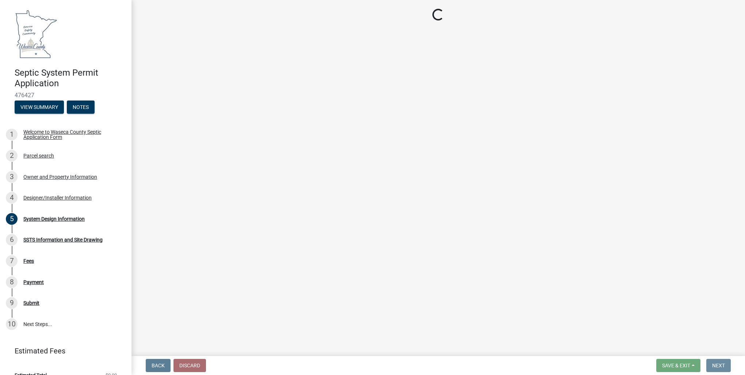
scroll to position [0, 0]
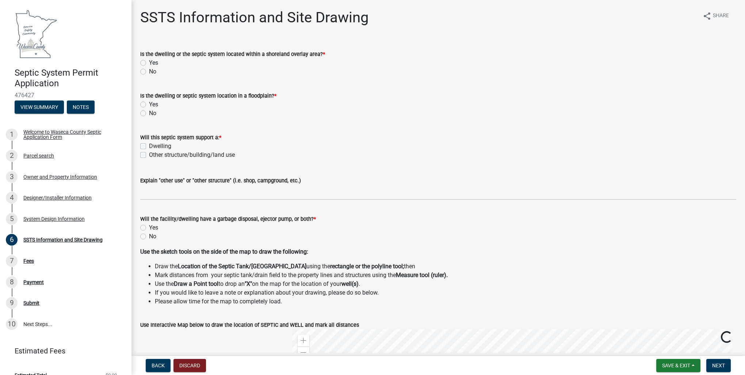
click at [149, 71] on label "No" at bounding box center [152, 71] width 7 height 9
click at [149, 71] on input "No" at bounding box center [151, 69] width 5 height 5
radio input "true"
click at [149, 113] on label "No" at bounding box center [152, 113] width 7 height 9
click at [149, 113] on input "No" at bounding box center [151, 111] width 5 height 5
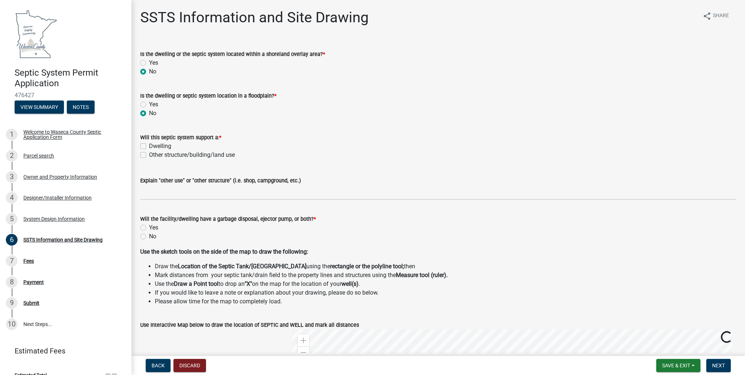
radio input "true"
click at [149, 145] on label "Dwelling" at bounding box center [160, 146] width 22 height 9
click at [149, 145] on input "Dwelling" at bounding box center [151, 144] width 5 height 5
checkbox input "true"
checkbox input "false"
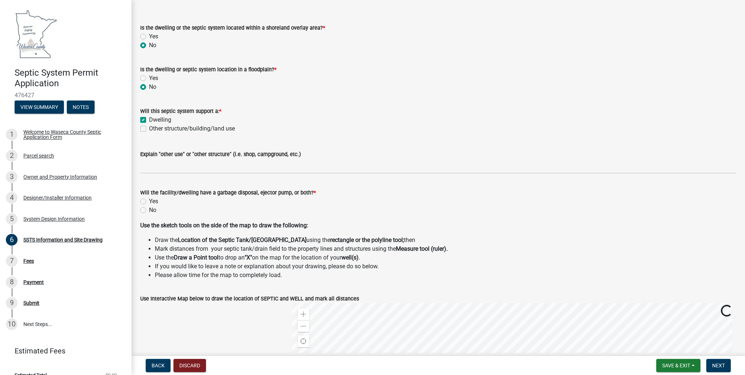
scroll to position [110, 0]
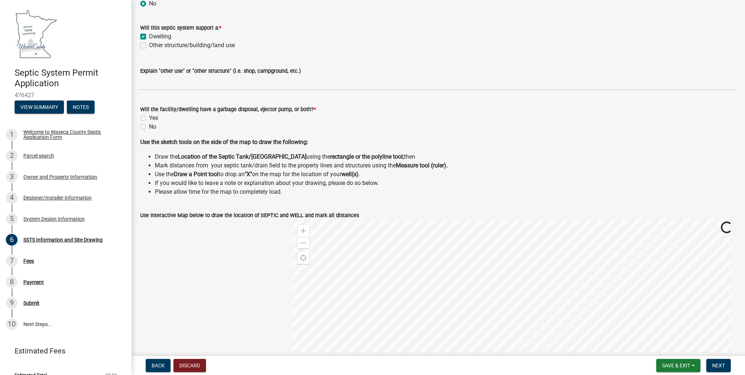
click at [149, 126] on label "No" at bounding box center [152, 126] width 7 height 9
click at [149, 126] on input "No" at bounding box center [151, 124] width 5 height 5
radio input "true"
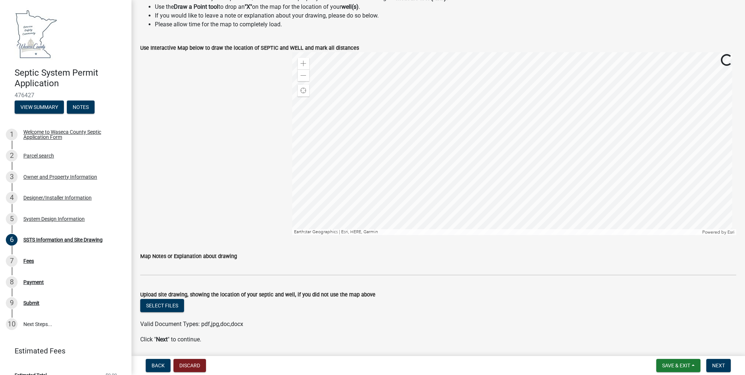
scroll to position [302, 0]
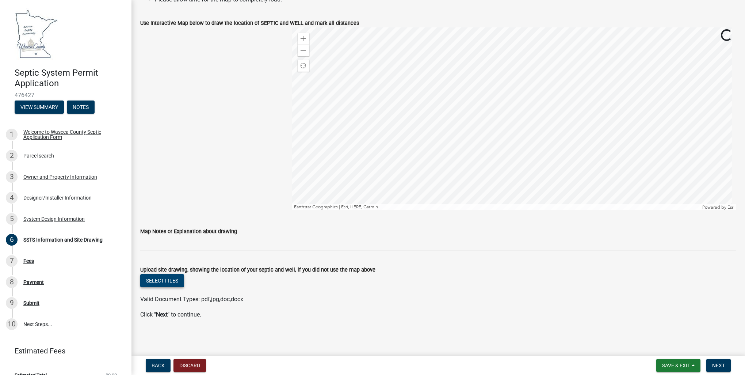
click at [158, 281] on button "Select files" at bounding box center [162, 280] width 44 height 13
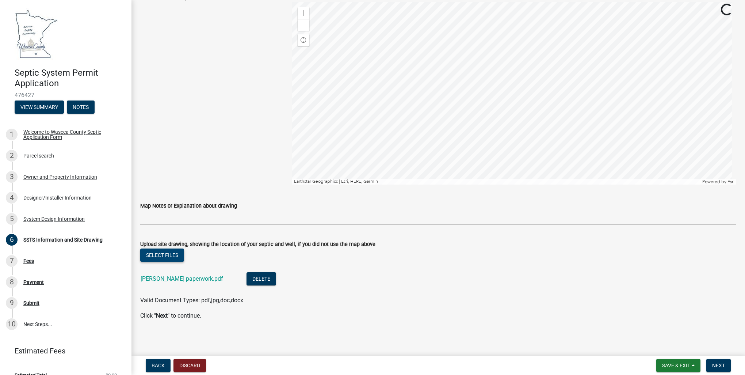
scroll to position [329, 0]
click at [720, 364] on span "Next" at bounding box center [718, 365] width 13 height 6
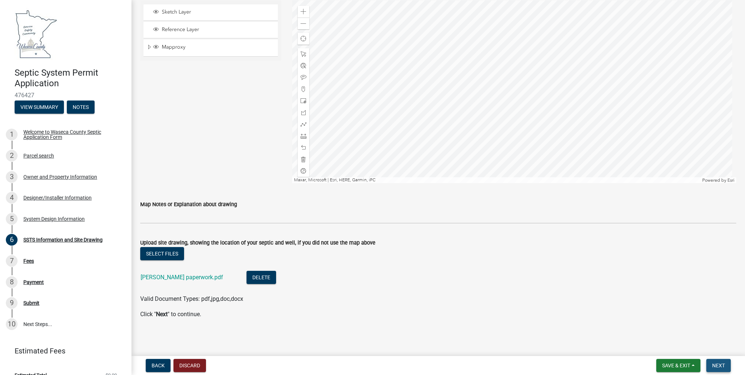
click at [716, 365] on span "Next" at bounding box center [718, 365] width 13 height 6
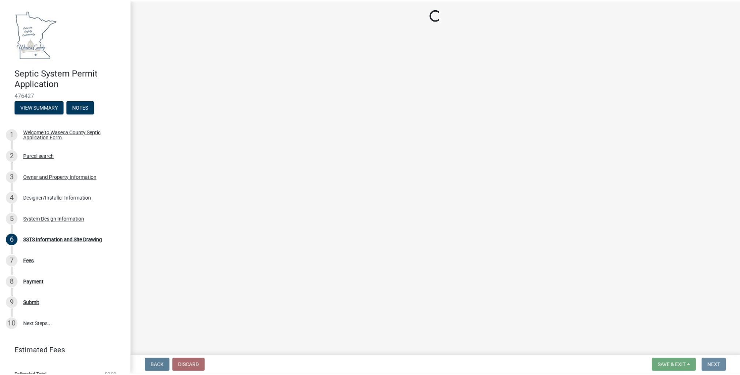
scroll to position [0, 0]
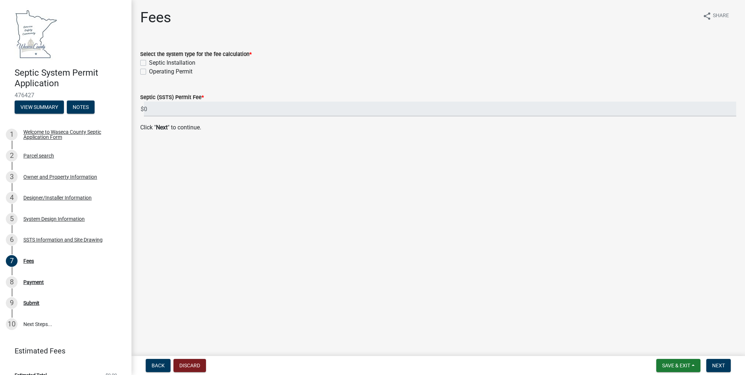
click at [149, 62] on label "Septic Installation" at bounding box center [172, 62] width 46 height 9
click at [149, 62] on input "Septic Installation" at bounding box center [151, 60] width 5 height 5
checkbox input "true"
checkbox input "false"
click at [675, 368] on span "Save & Exit" at bounding box center [676, 365] width 28 height 6
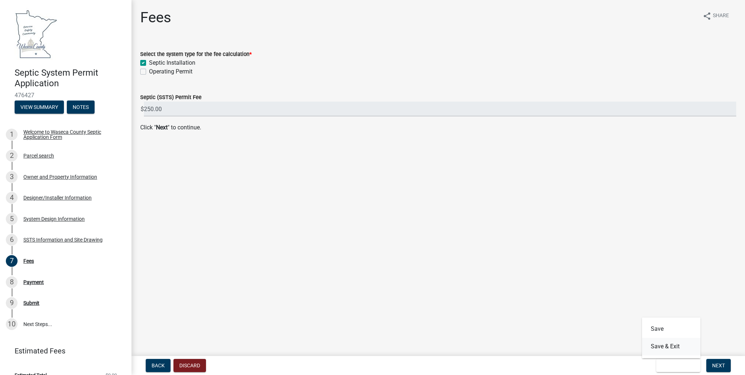
click at [669, 347] on button "Save & Exit" at bounding box center [671, 347] width 58 height 18
